Goal: Information Seeking & Learning: Check status

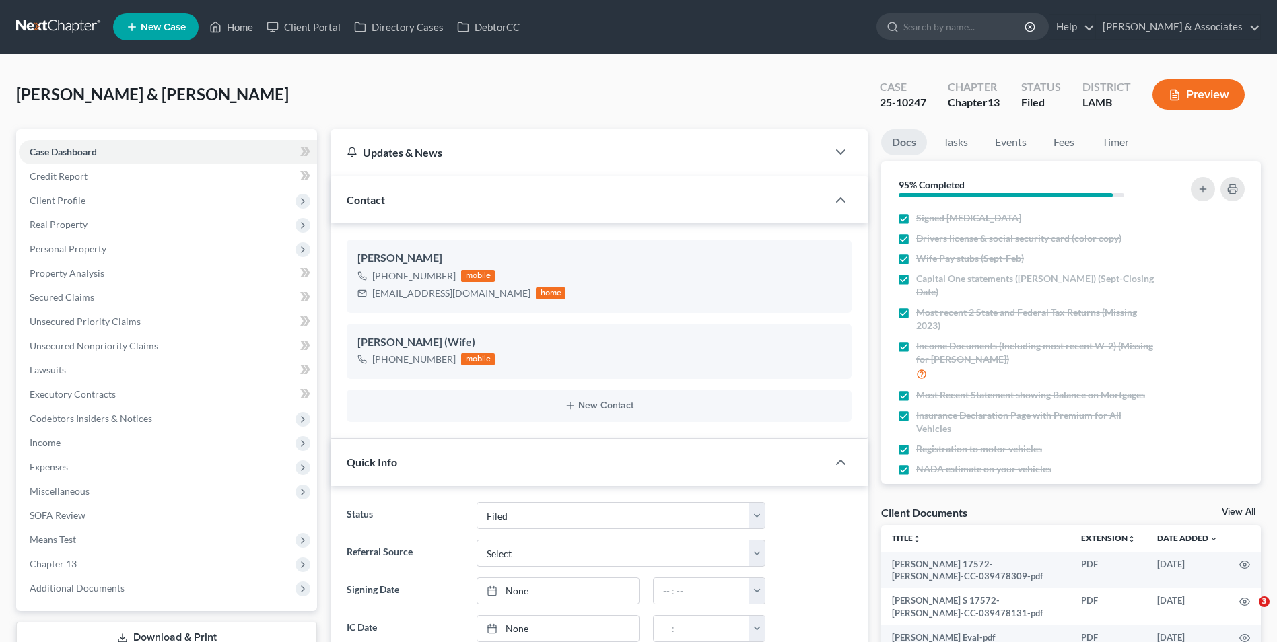
select select "8"
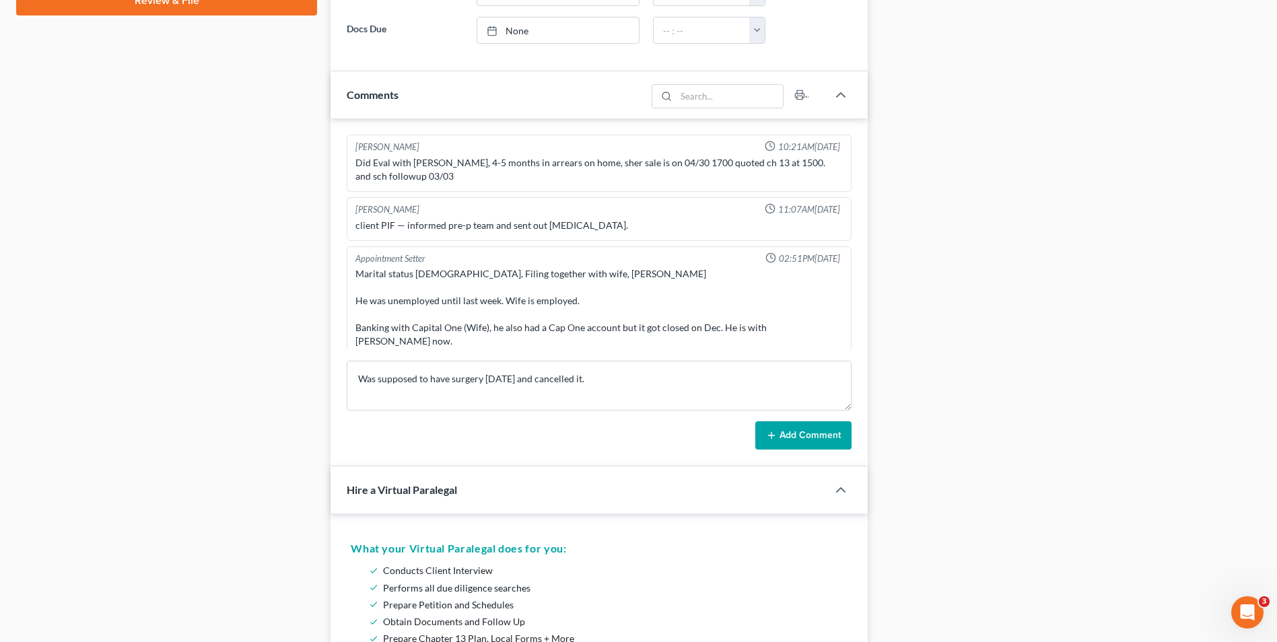
scroll to position [2223, 0]
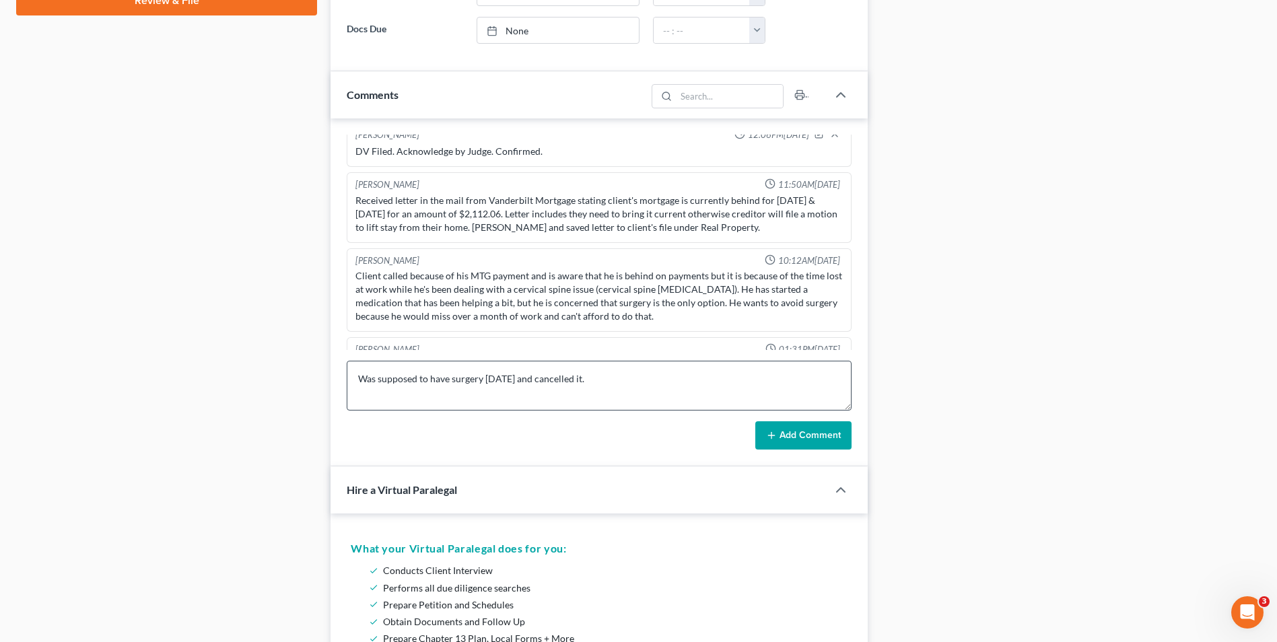
click at [663, 378] on textarea "Was supposed to have surgery [DATE] and cancelled it." at bounding box center [599, 386] width 505 height 50
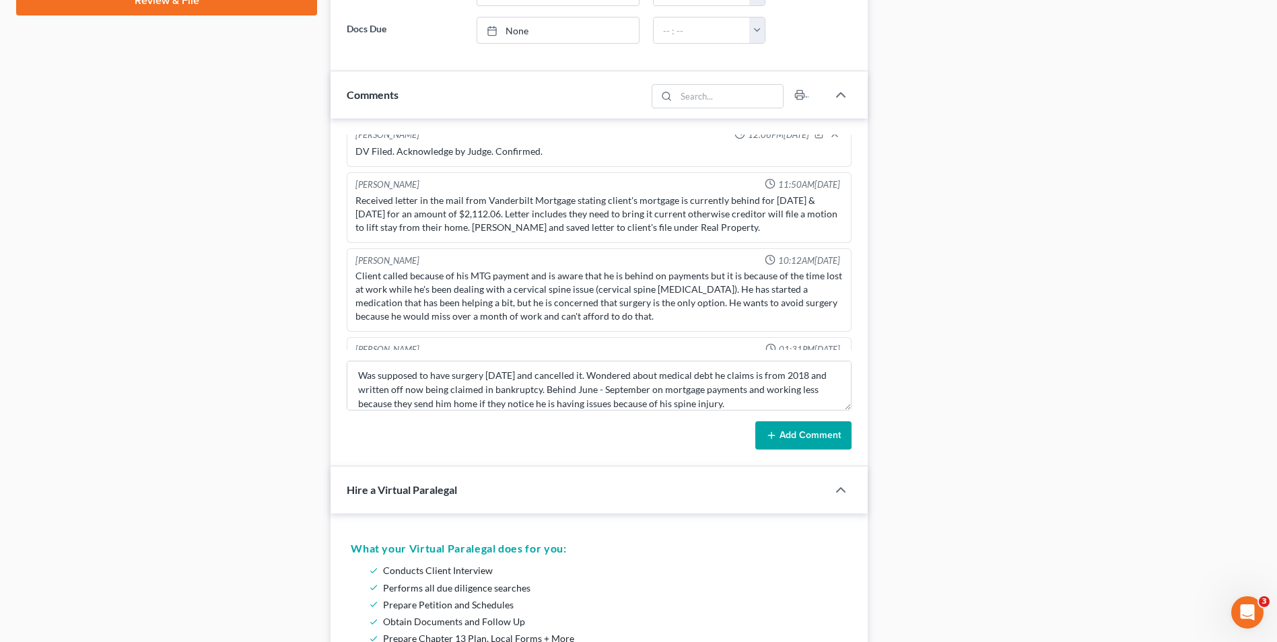
type textarea "Was supposed to have surgery [DATE] and cancelled it. Wondered about medical de…"
click at [827, 440] on button "Add Comment" at bounding box center [803, 435] width 96 height 28
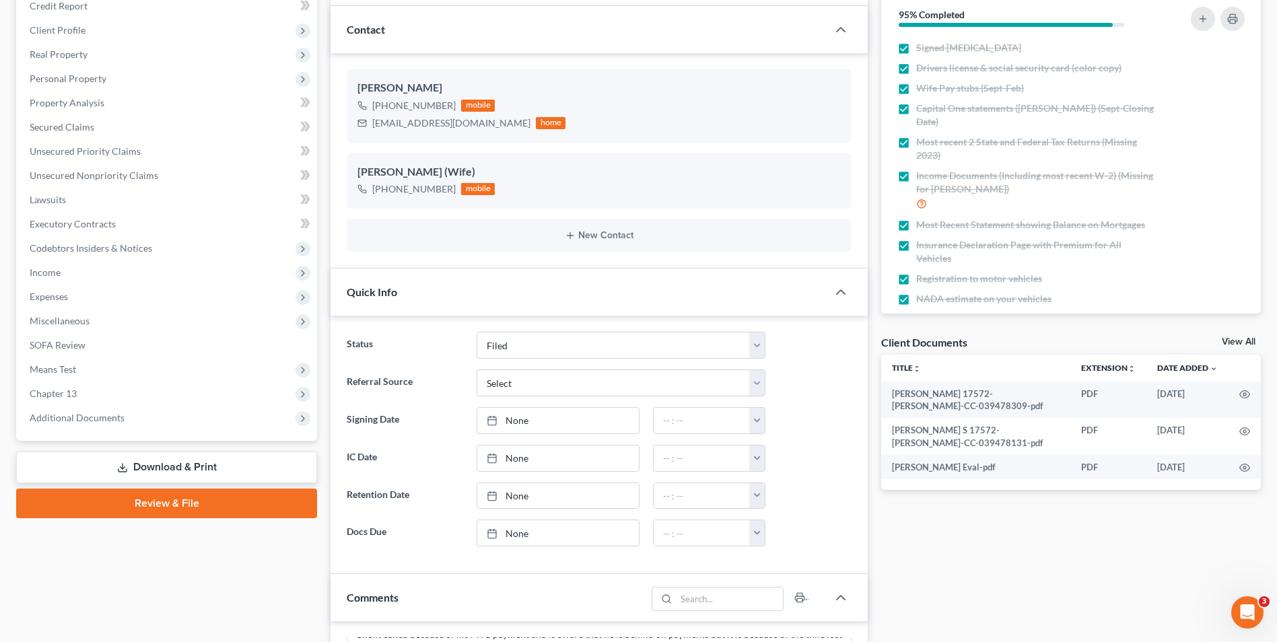
scroll to position [0, 0]
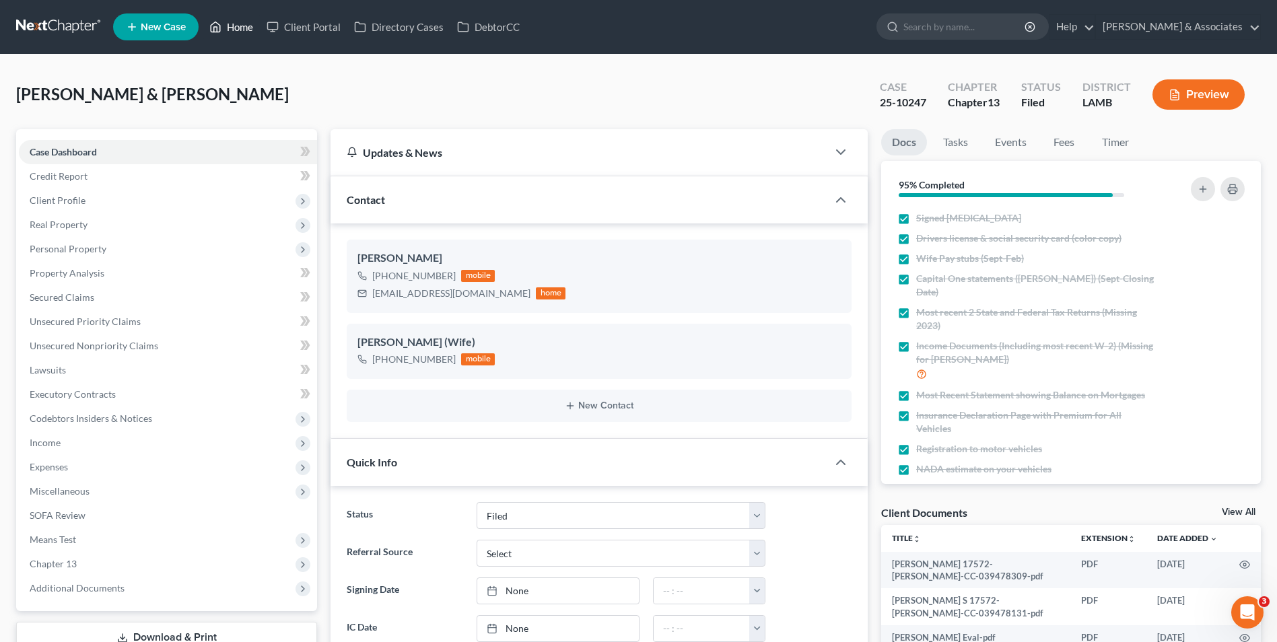
click at [236, 22] on link "Home" at bounding box center [231, 27] width 57 height 24
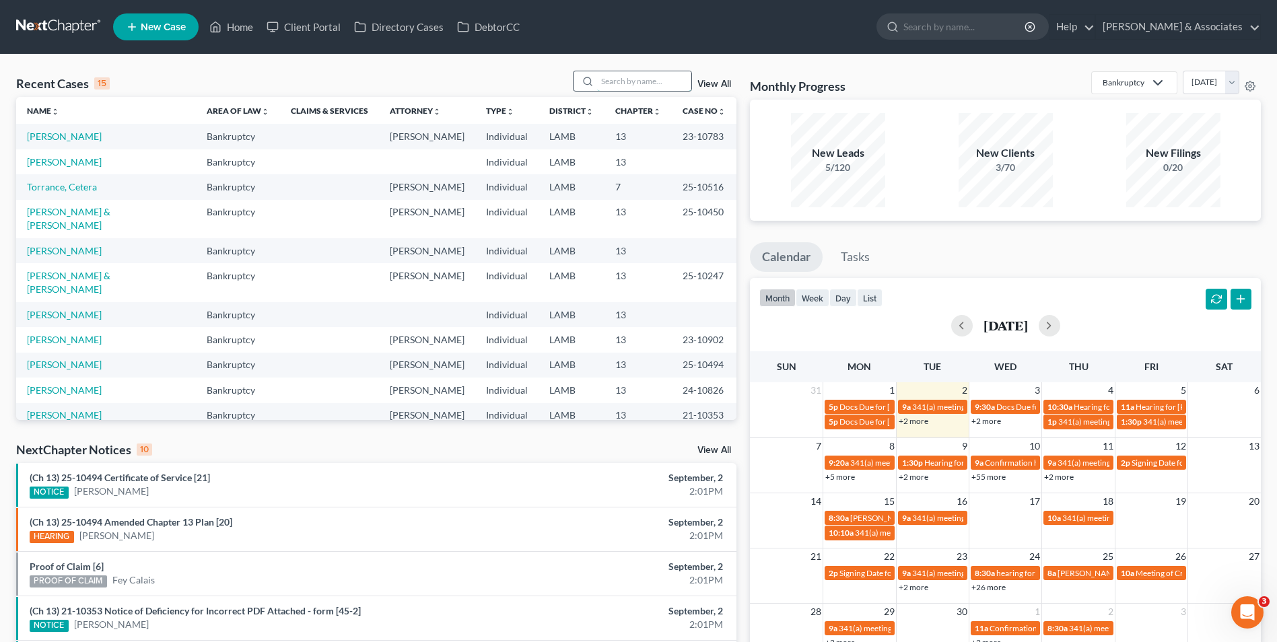
click at [609, 82] on input "search" at bounding box center [644, 81] width 94 height 20
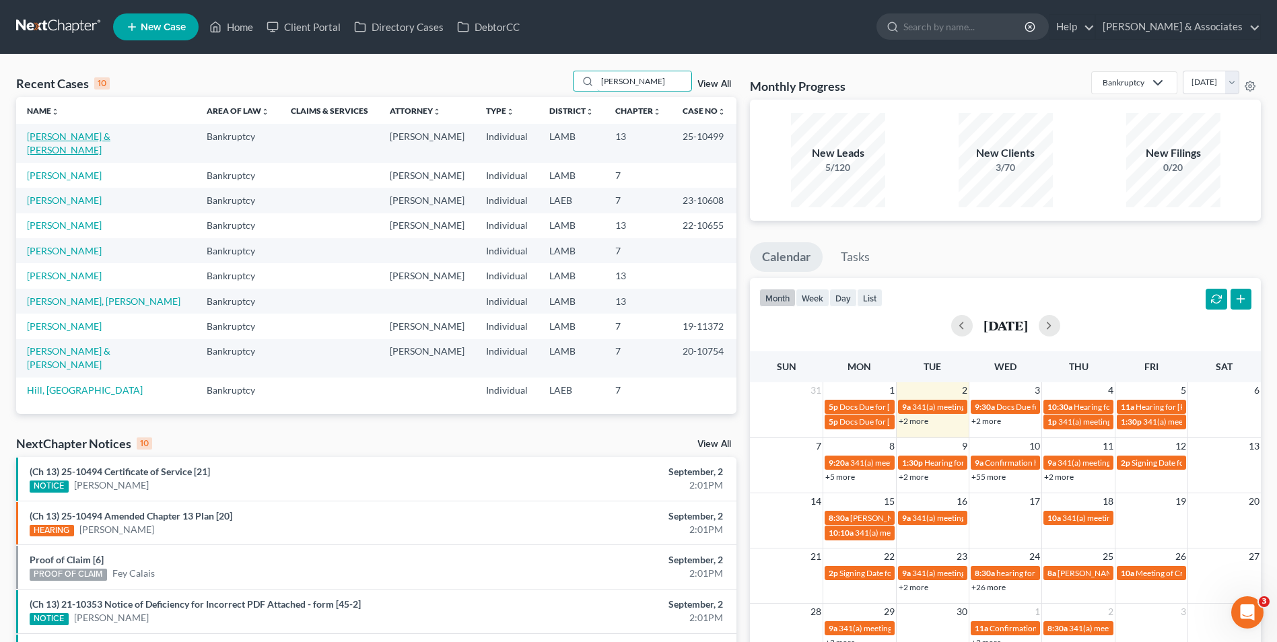
type input "[PERSON_NAME]"
click at [46, 134] on link "[PERSON_NAME] & [PERSON_NAME]" at bounding box center [68, 143] width 83 height 25
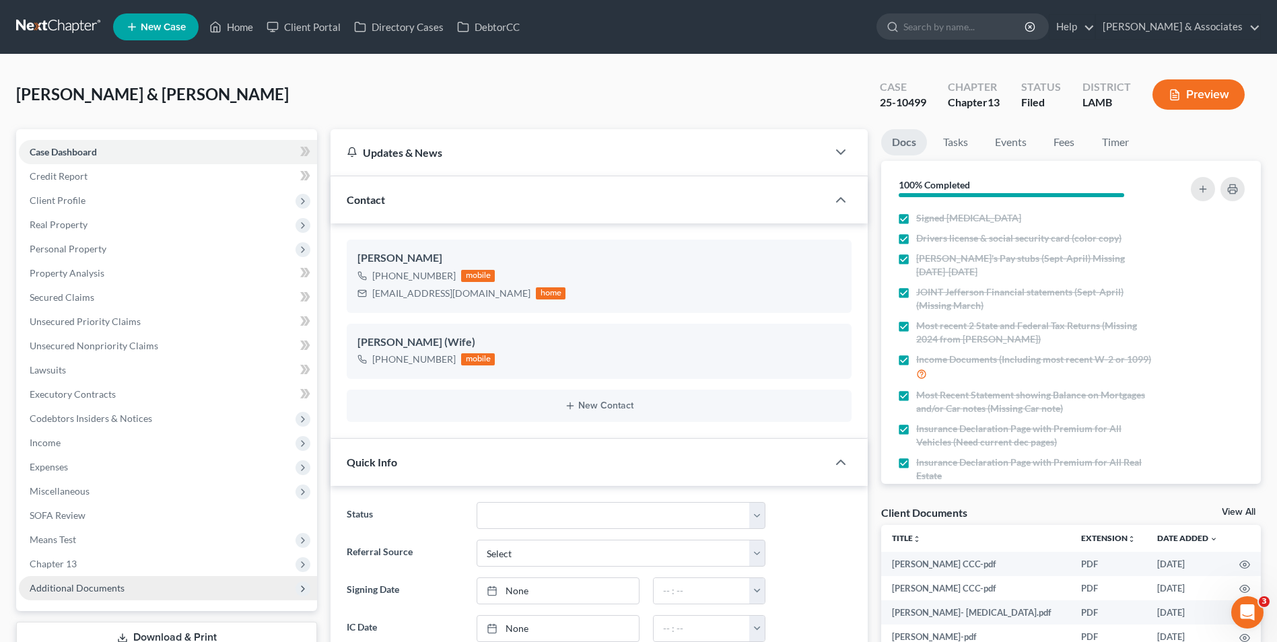
scroll to position [3399, 0]
click at [141, 586] on span "Additional Documents" at bounding box center [168, 588] width 298 height 24
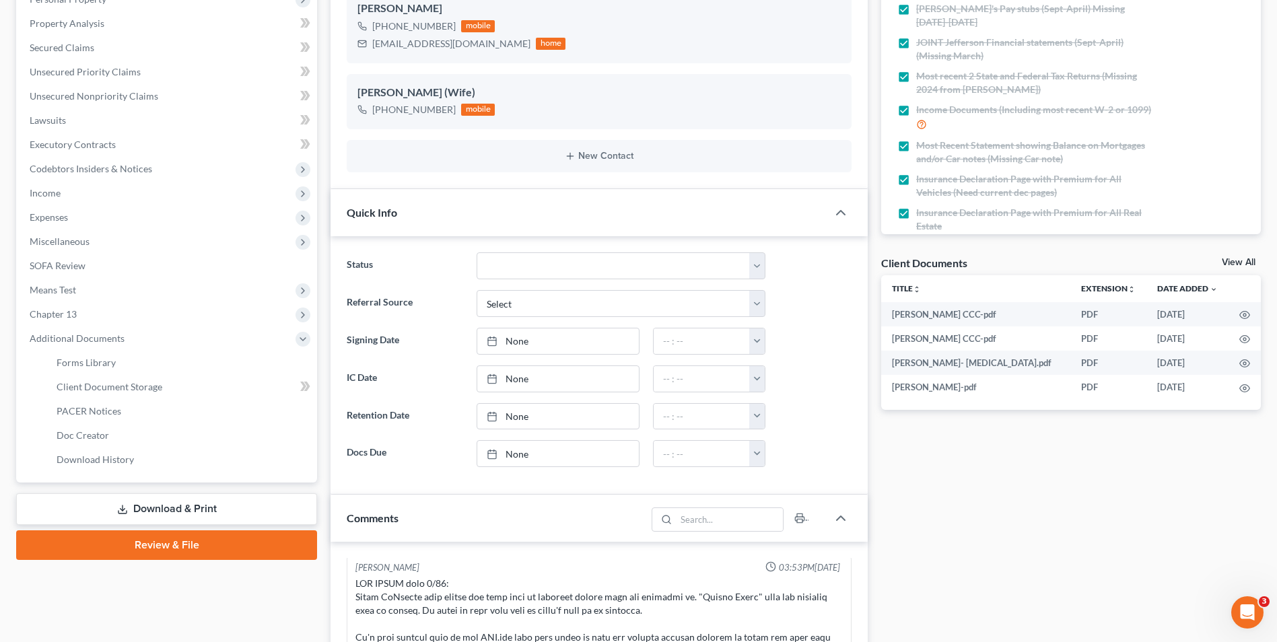
scroll to position [269, 0]
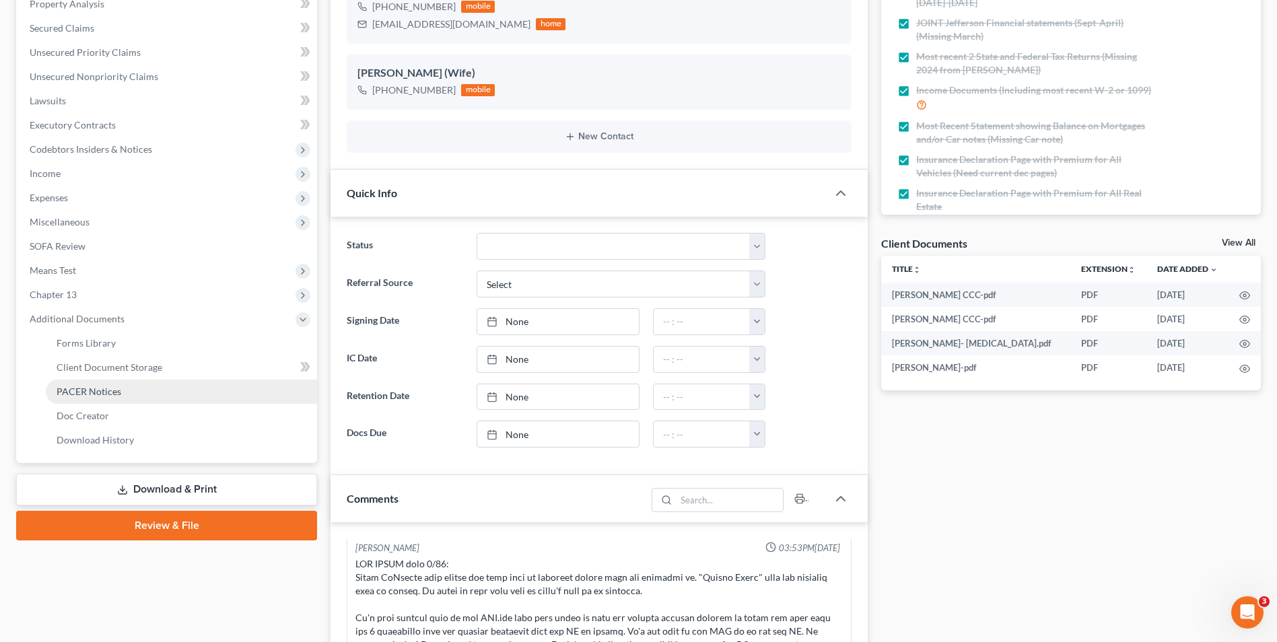
click at [168, 392] on link "PACER Notices" at bounding box center [181, 392] width 271 height 24
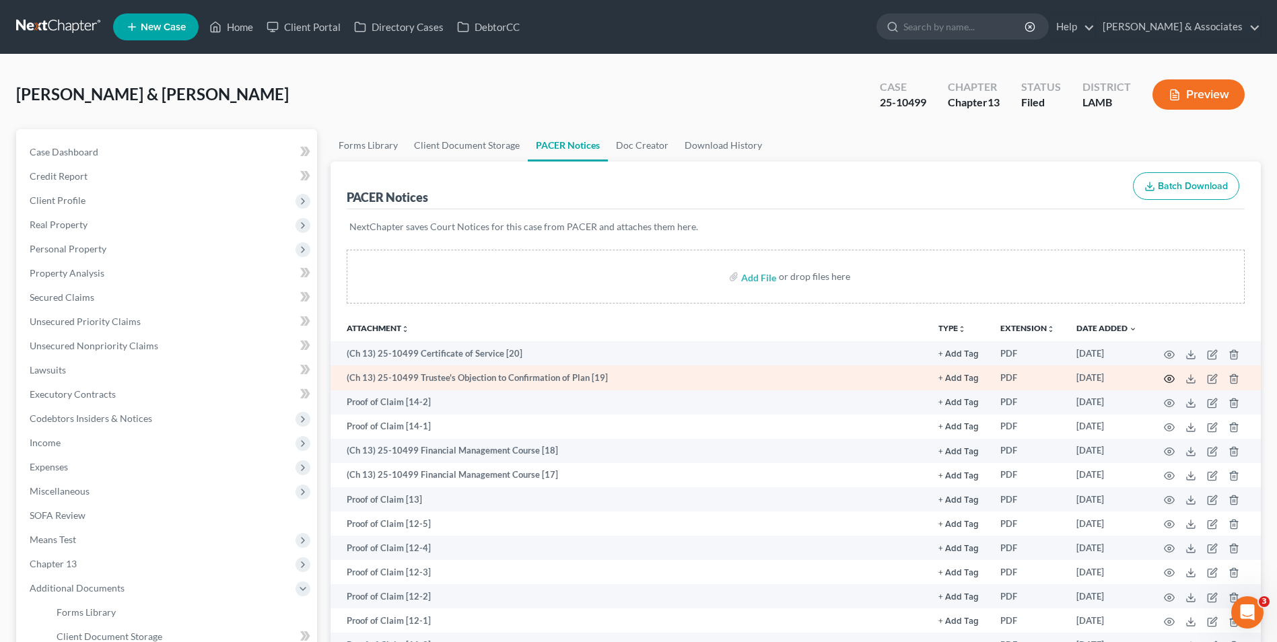
click at [1166, 378] on icon "button" at bounding box center [1169, 379] width 11 height 11
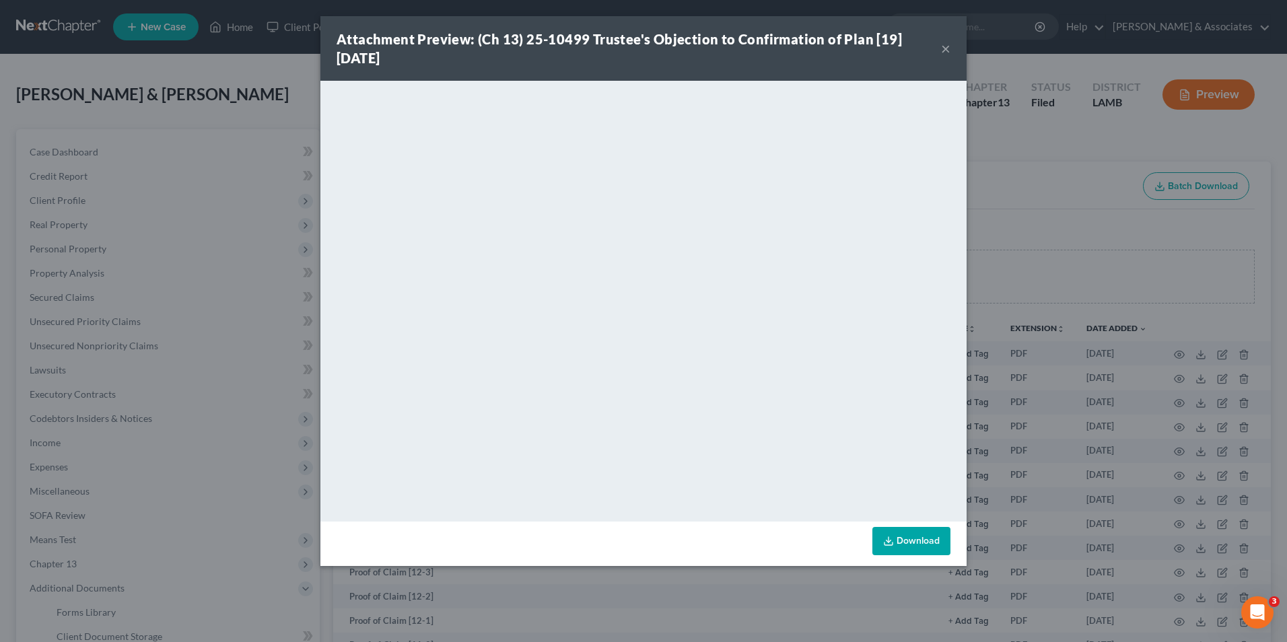
click at [944, 50] on button "×" at bounding box center [945, 48] width 9 height 16
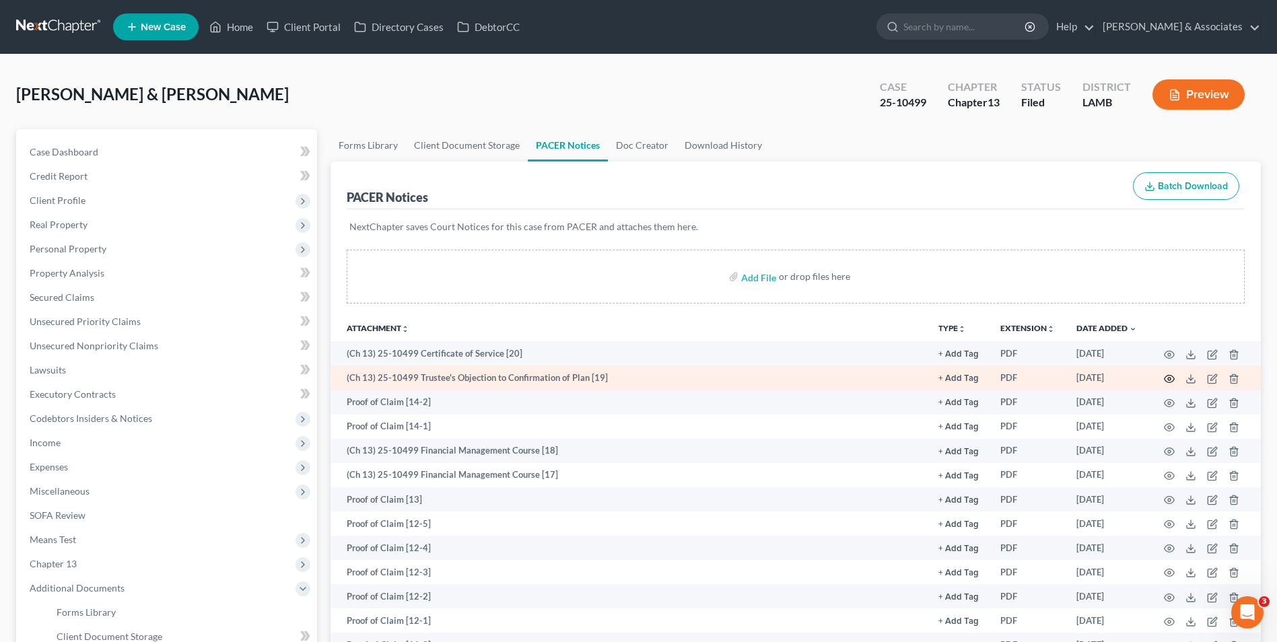
click at [1167, 378] on icon "button" at bounding box center [1169, 379] width 11 height 11
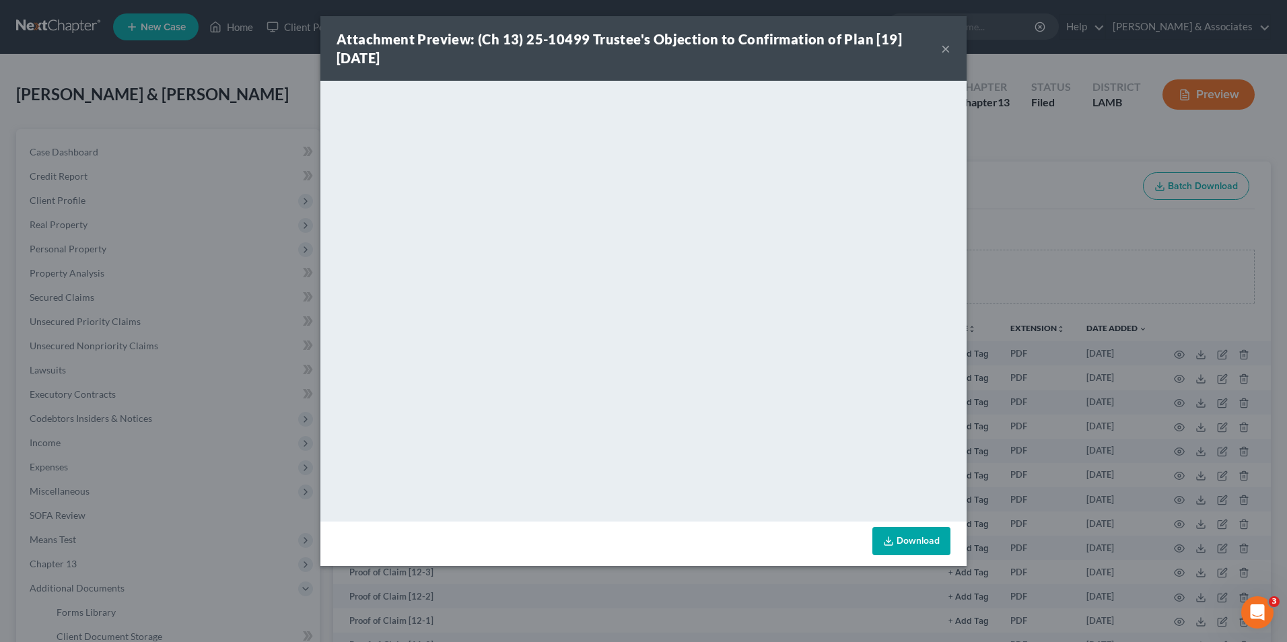
click at [947, 47] on button "×" at bounding box center [945, 48] width 9 height 16
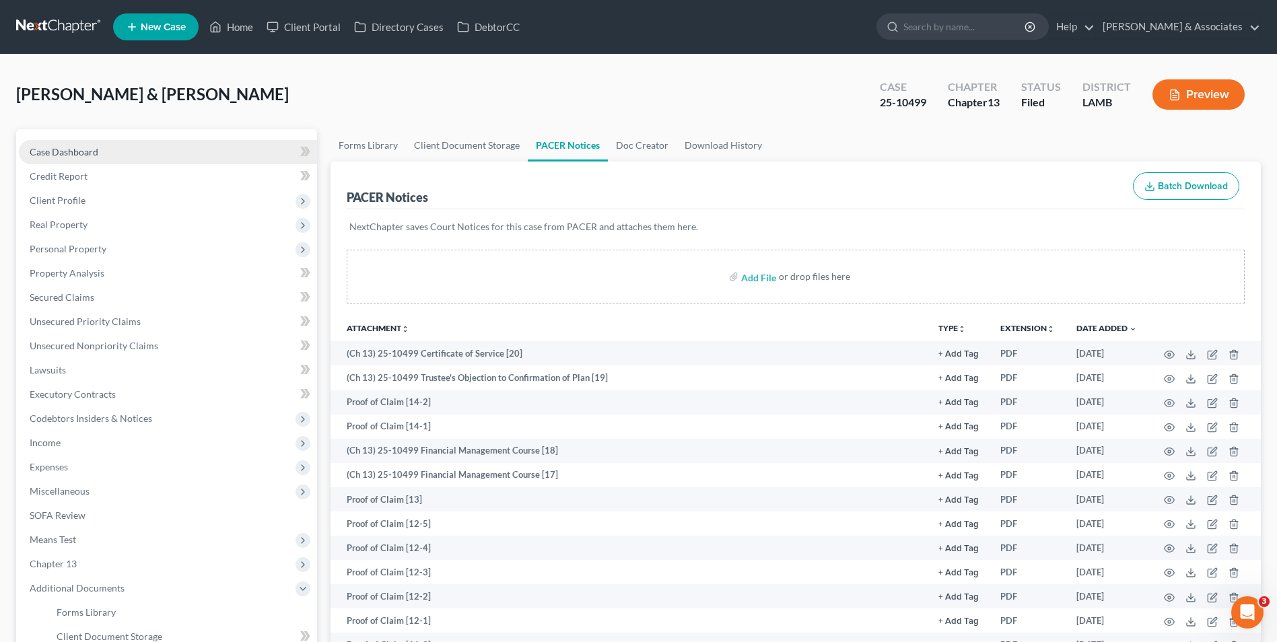
click at [123, 153] on link "Case Dashboard" at bounding box center [168, 152] width 298 height 24
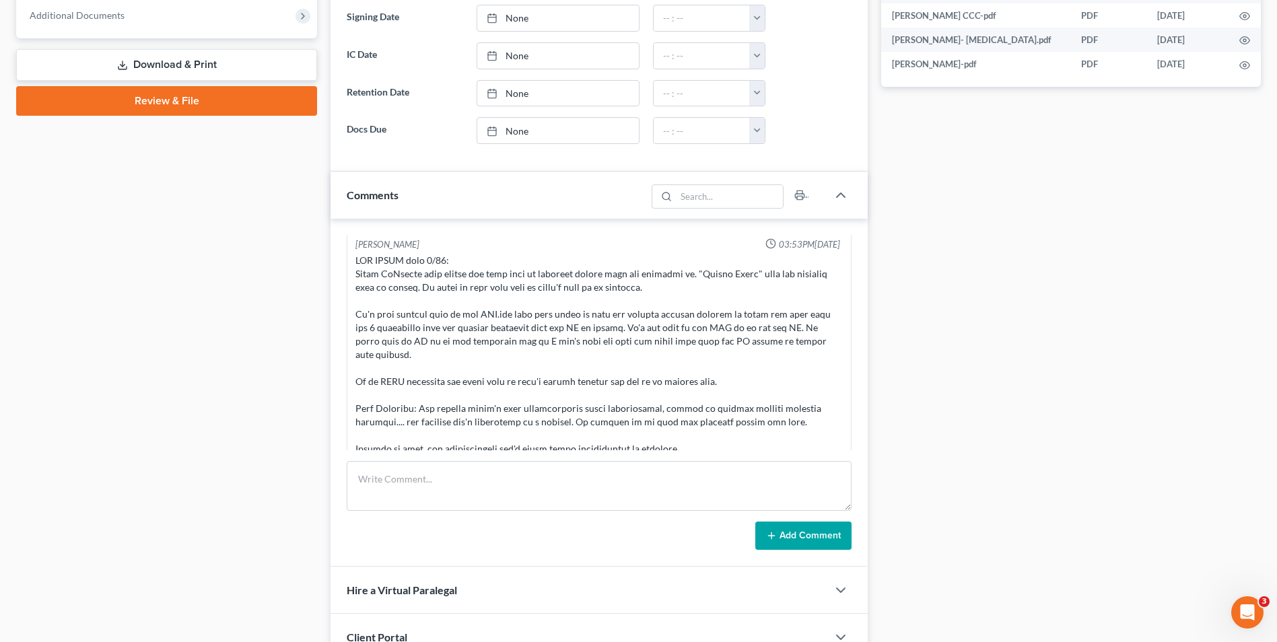
scroll to position [606, 0]
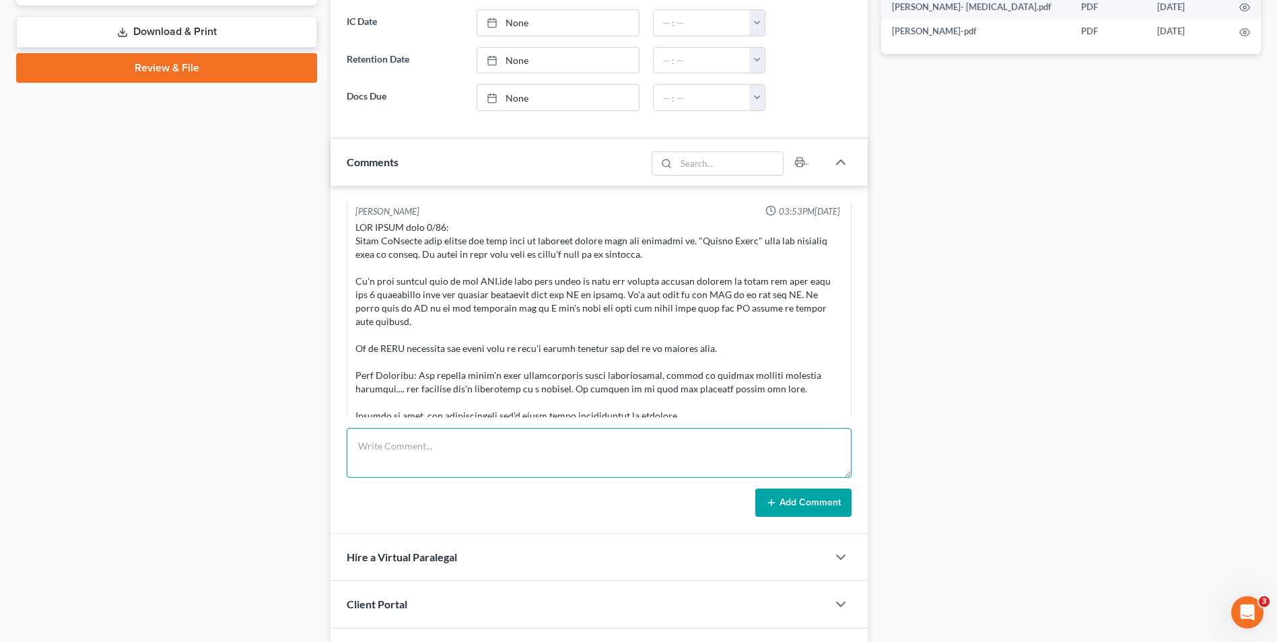
click at [442, 454] on textarea at bounding box center [599, 453] width 505 height 50
click at [449, 440] on textarea at bounding box center [599, 453] width 505 height 50
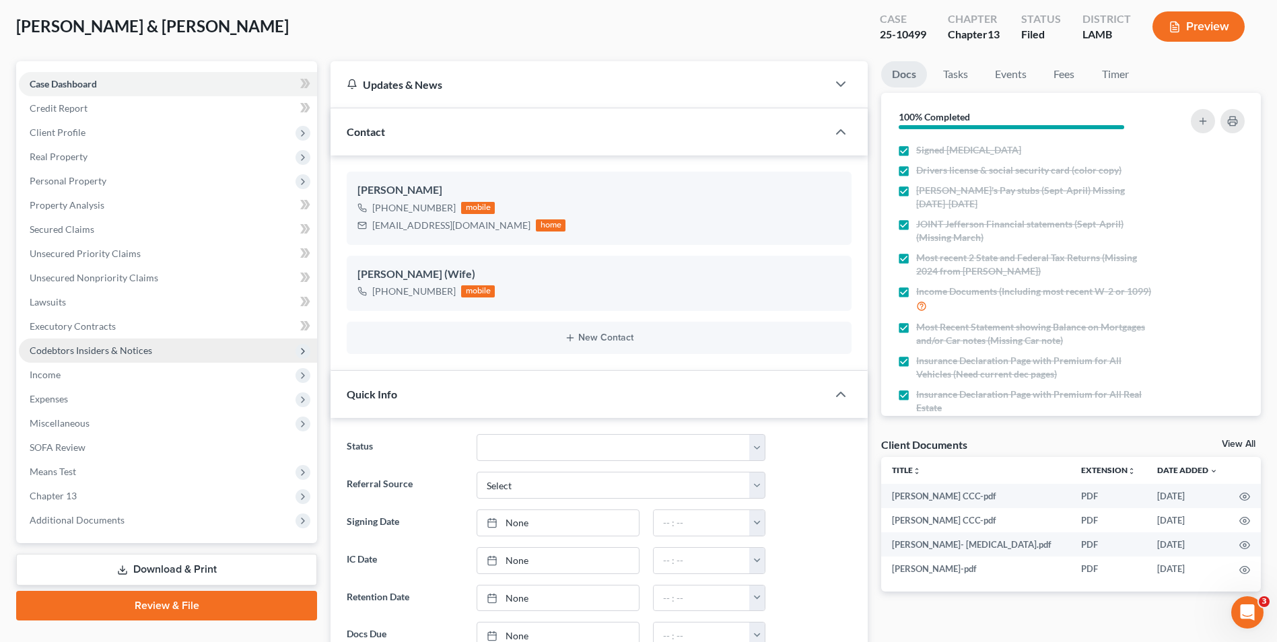
scroll to position [67, 0]
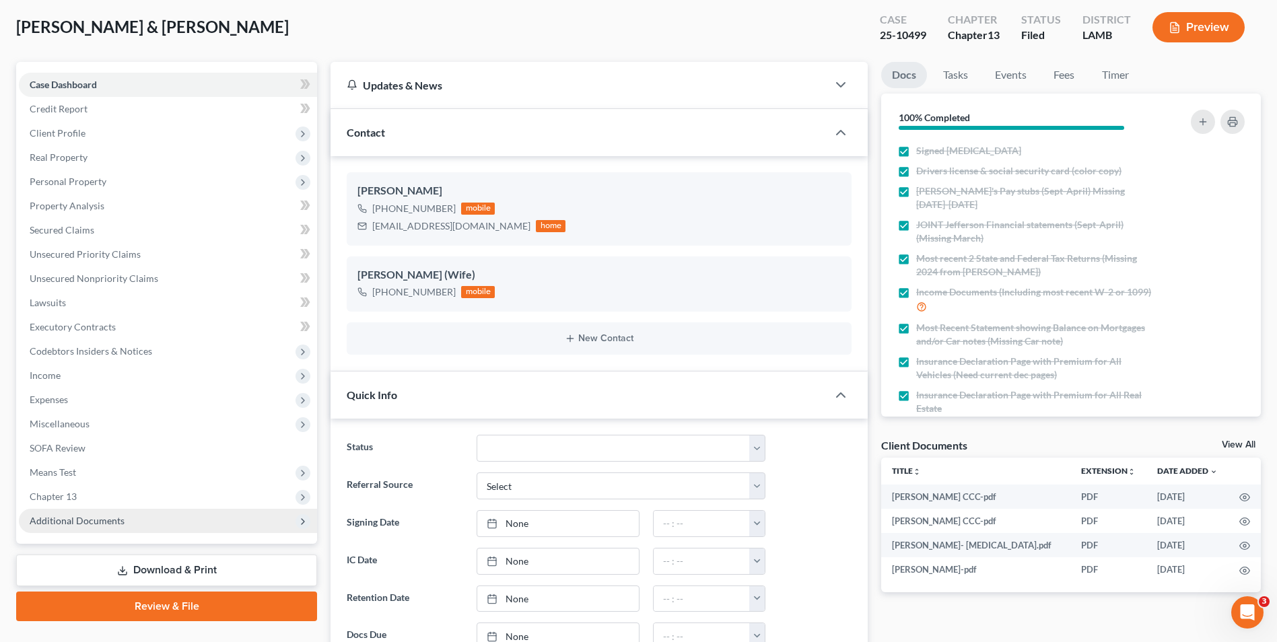
click at [197, 518] on span "Additional Documents" at bounding box center [168, 521] width 298 height 24
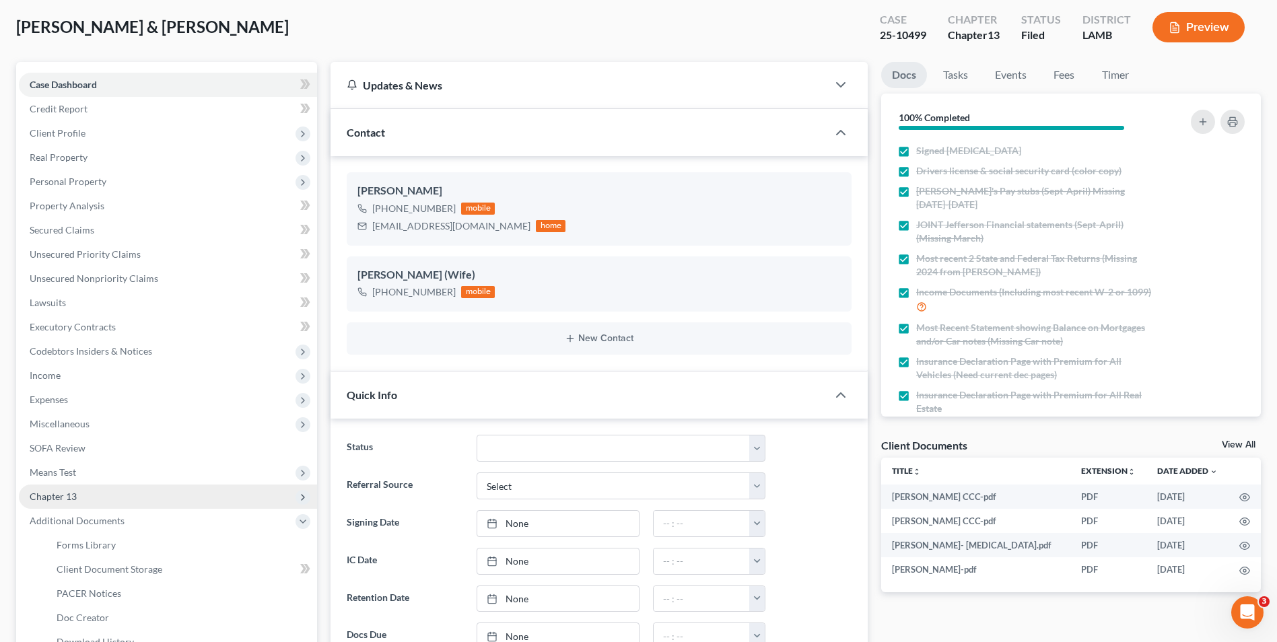
click at [189, 500] on span "Chapter 13" at bounding box center [168, 497] width 298 height 24
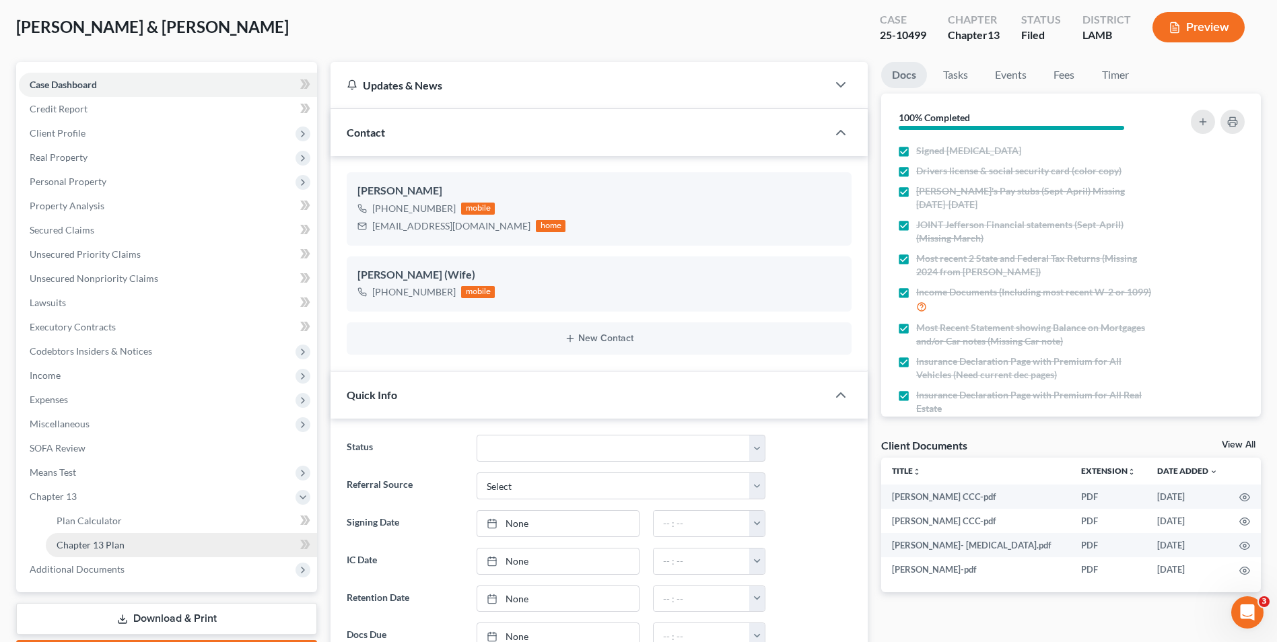
click at [166, 537] on link "Chapter 13 Plan" at bounding box center [181, 545] width 271 height 24
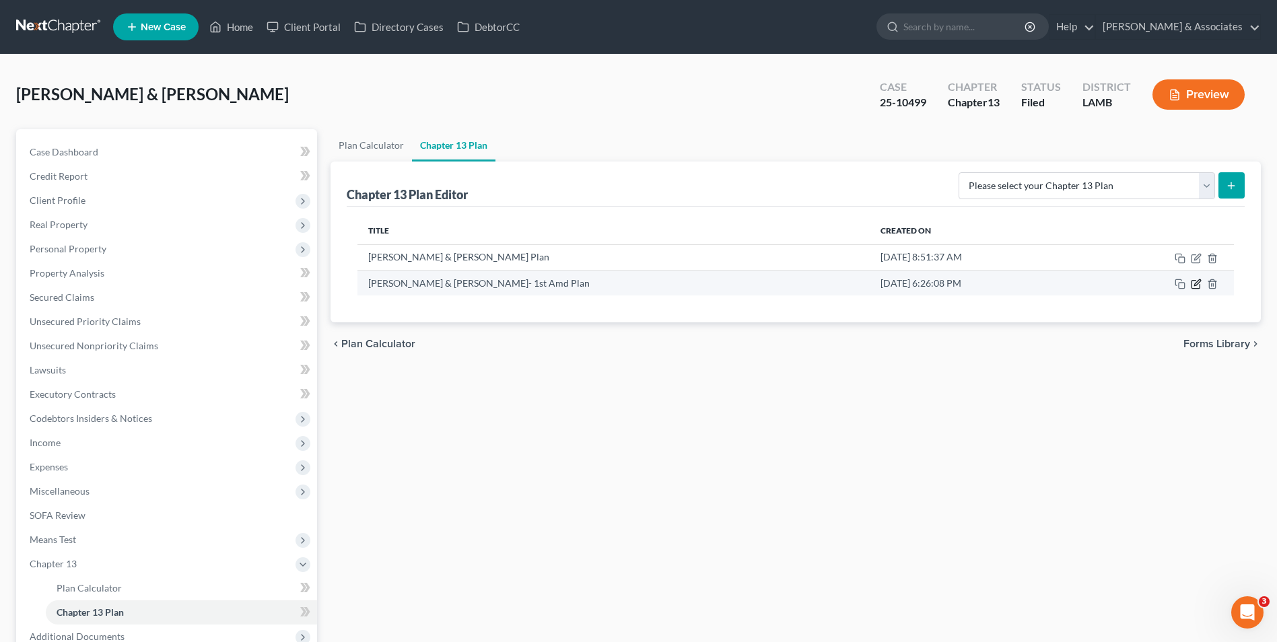
click at [1197, 286] on icon "button" at bounding box center [1196, 284] width 11 height 11
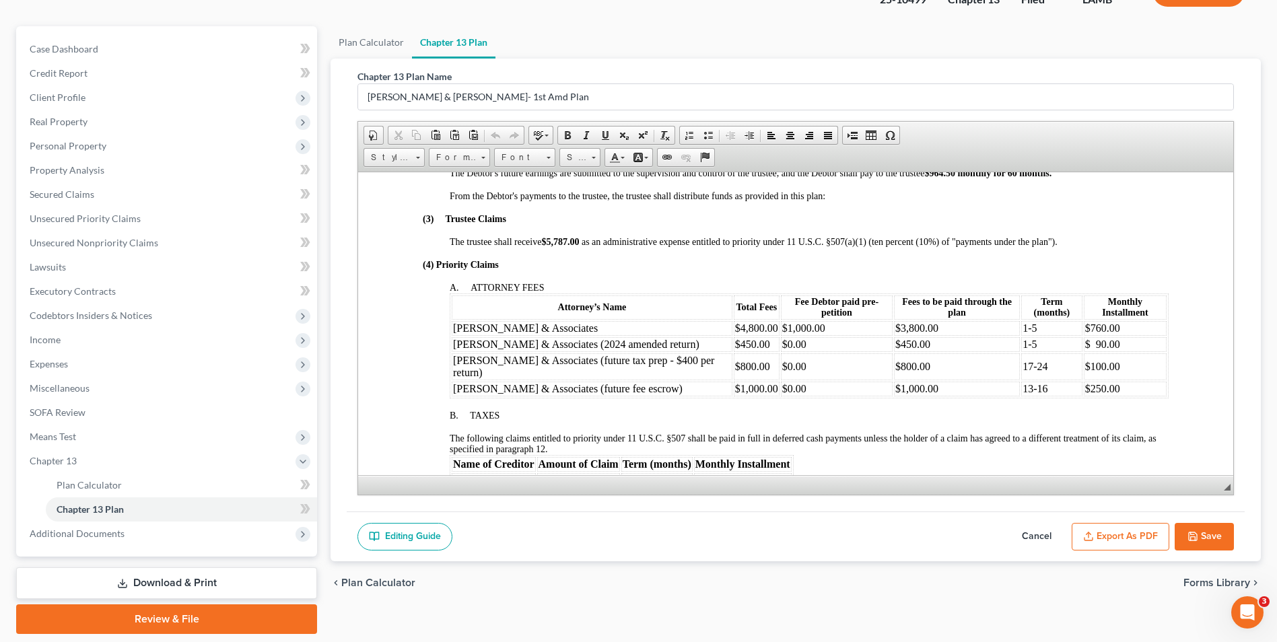
scroll to position [135, 0]
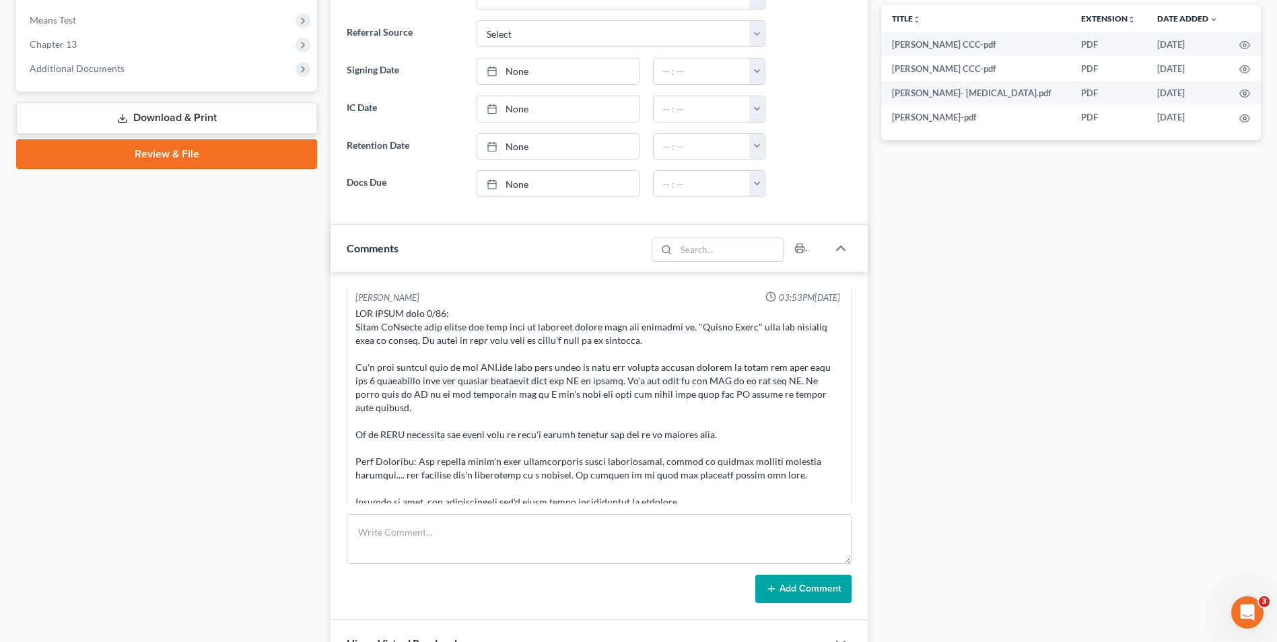
scroll to position [539, 0]
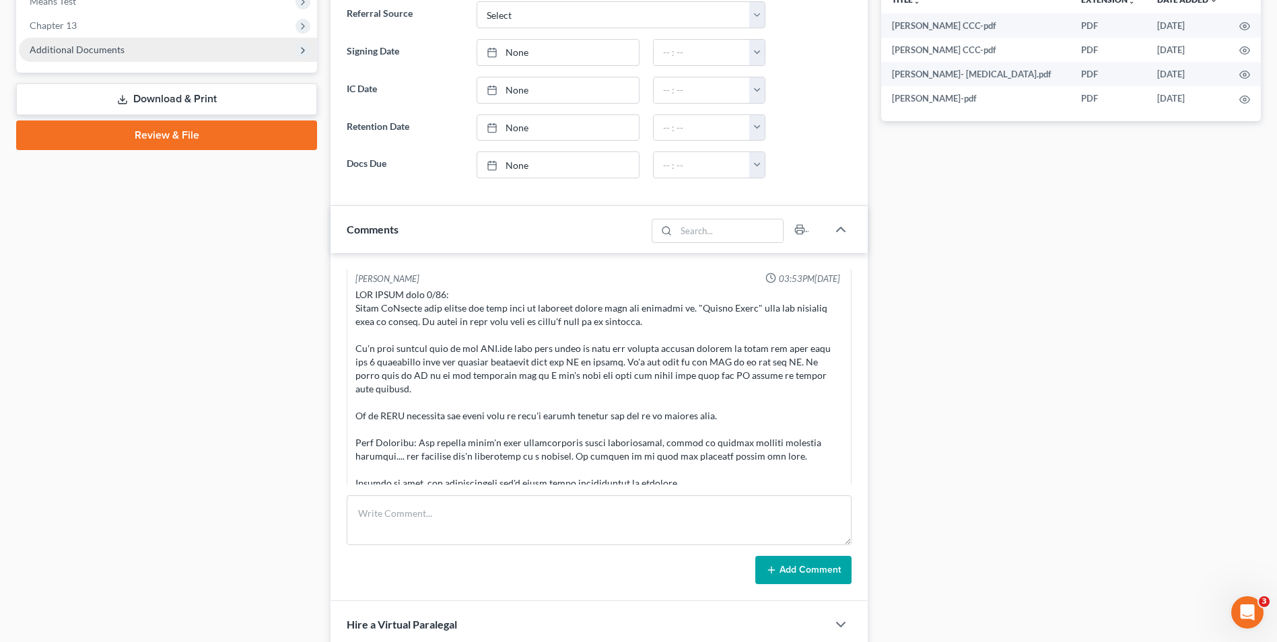
click at [189, 52] on span "Additional Documents" at bounding box center [168, 50] width 298 height 24
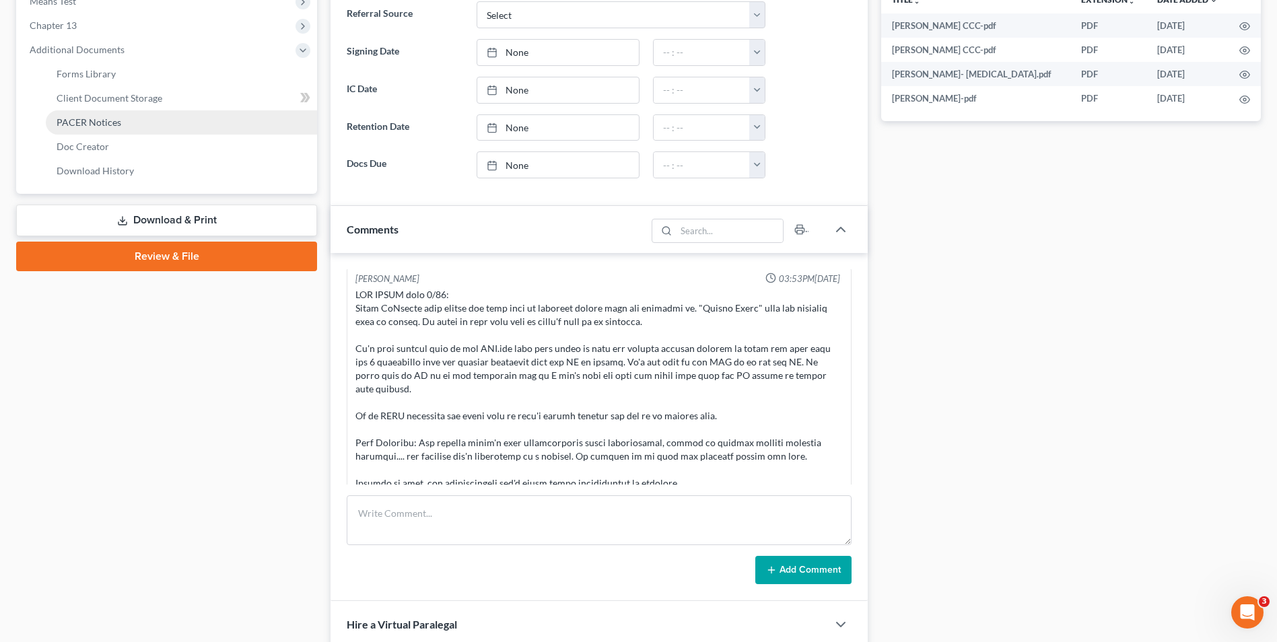
click at [184, 127] on link "PACER Notices" at bounding box center [181, 122] width 271 height 24
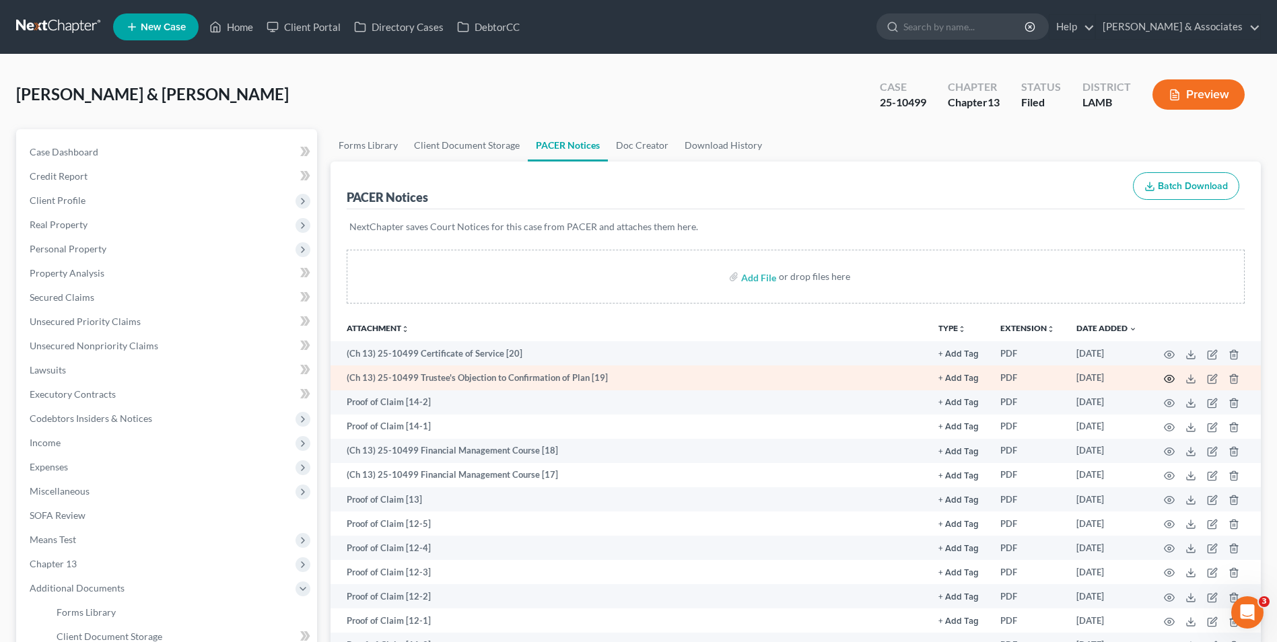
click at [1174, 380] on icon "button" at bounding box center [1170, 378] width 10 height 7
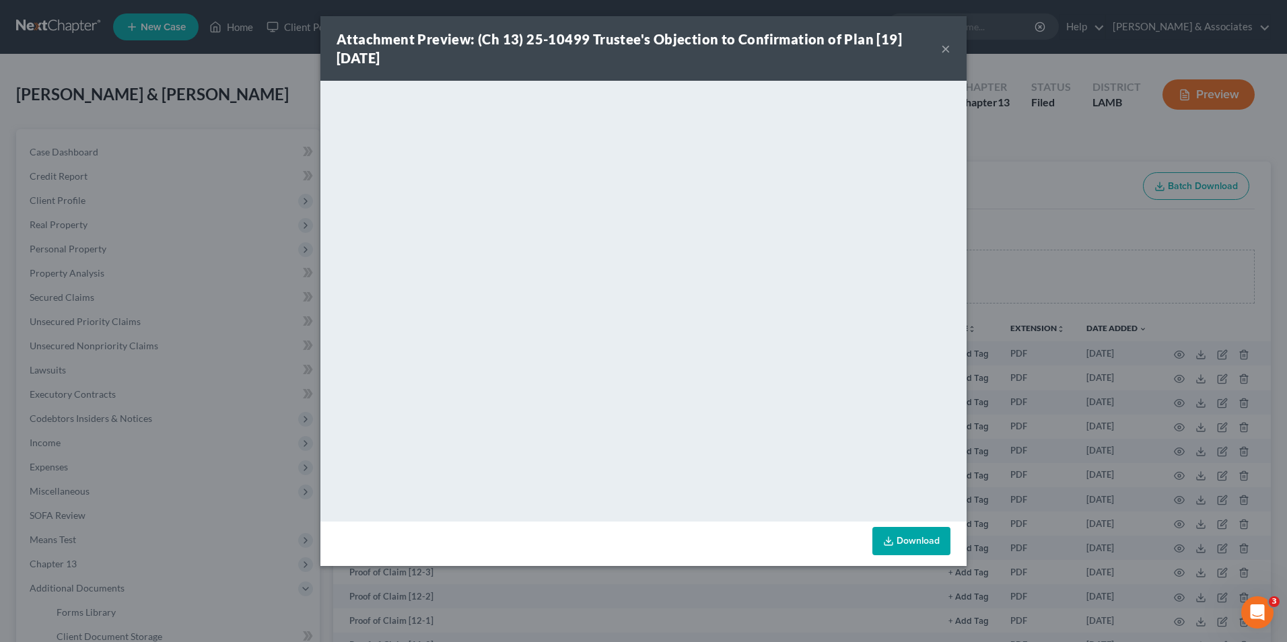
drag, startPoint x: 555, startPoint y: 53, endPoint x: 825, endPoint y: 70, distance: 270.6
click at [825, 70] on div "Attachment Preview: (Ch 13) 25-10499 Trustee's Objection to Confirmation of Pla…" at bounding box center [643, 48] width 646 height 65
click at [943, 48] on button "×" at bounding box center [945, 48] width 9 height 16
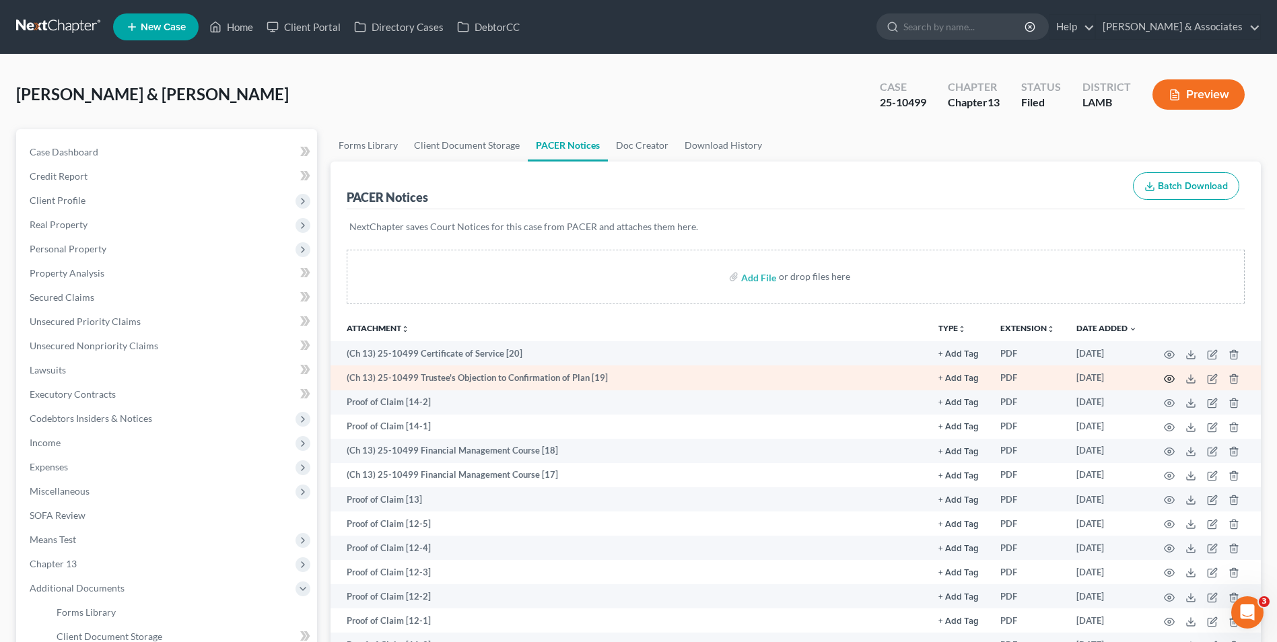
click at [1169, 375] on icon "button" at bounding box center [1170, 378] width 10 height 7
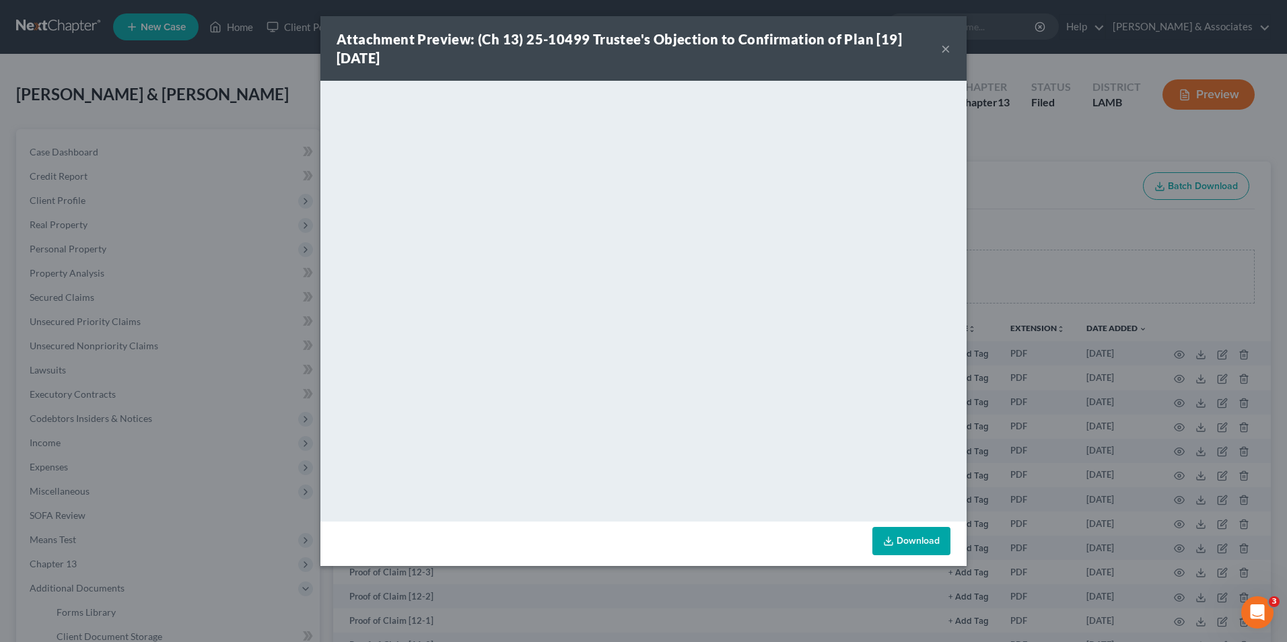
click at [950, 49] on button "×" at bounding box center [945, 48] width 9 height 16
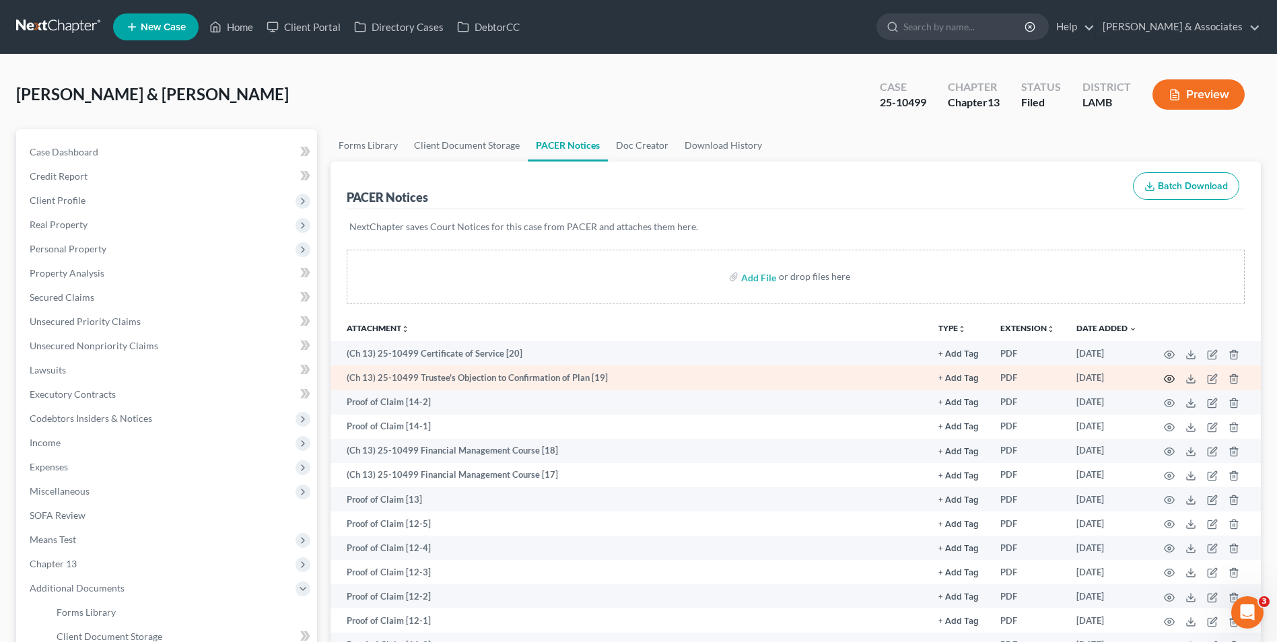
click at [1170, 383] on icon "button" at bounding box center [1169, 379] width 11 height 11
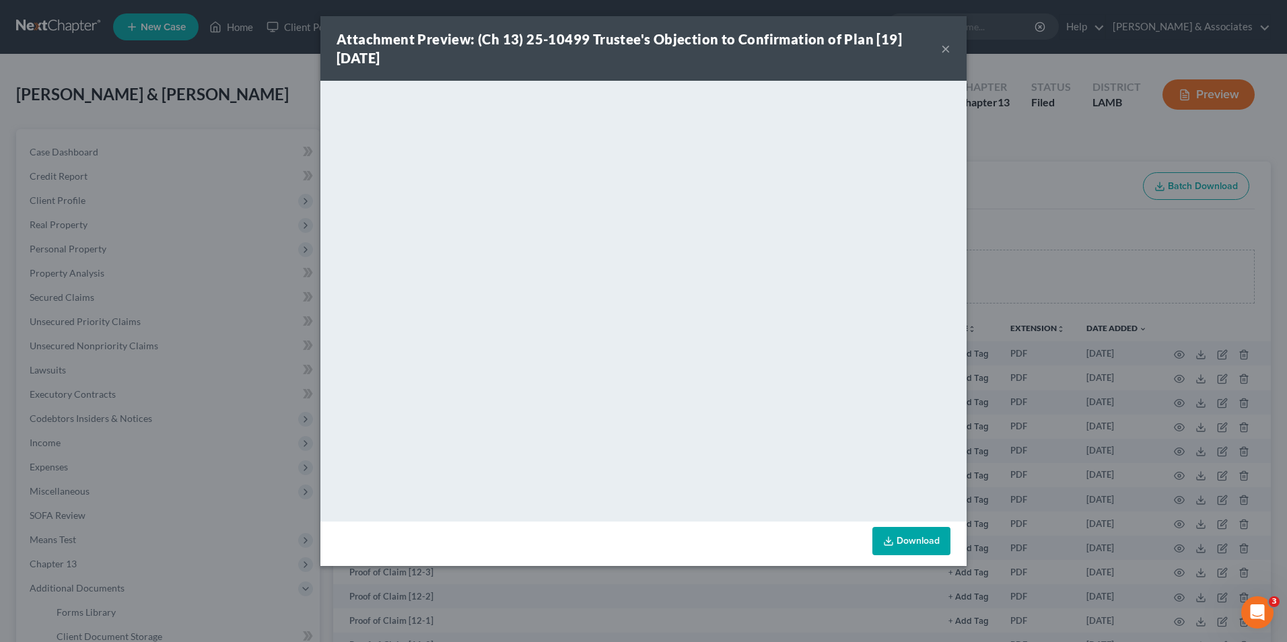
drag, startPoint x: 944, startPoint y: 53, endPoint x: 873, endPoint y: 83, distance: 77.8
click at [944, 53] on button "×" at bounding box center [945, 48] width 9 height 16
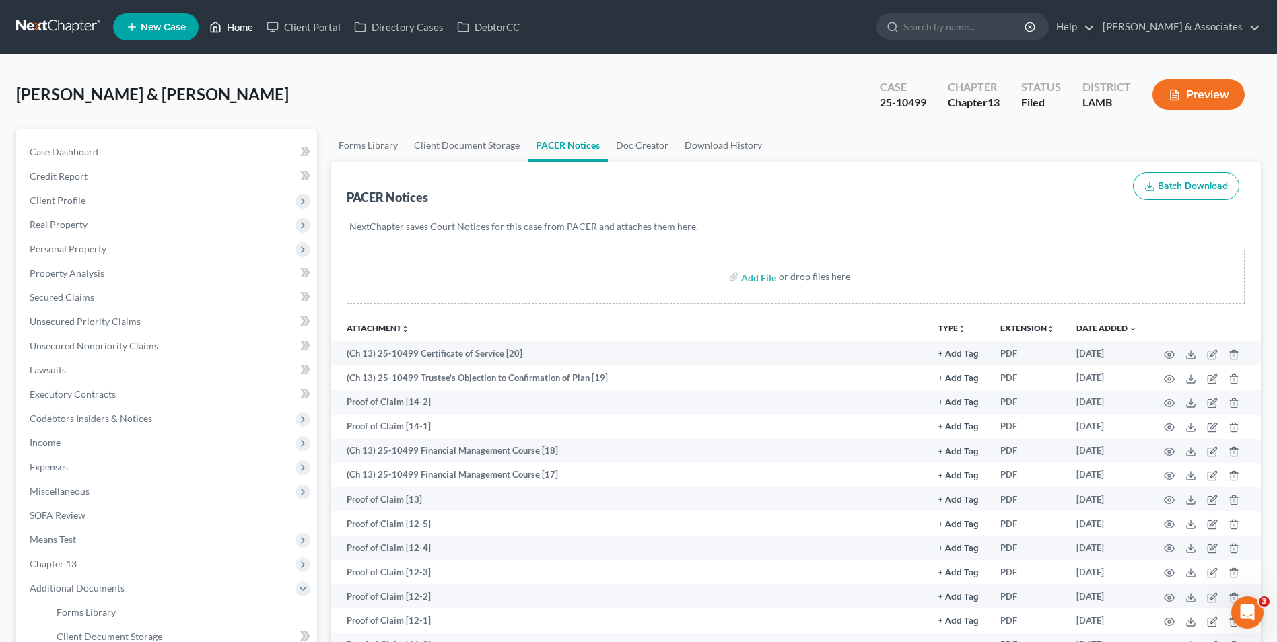
click at [242, 36] on link "Home" at bounding box center [231, 27] width 57 height 24
